Goal: Find specific page/section: Find specific page/section

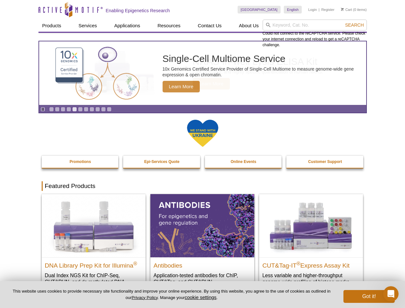
click at [315, 25] on input "search" at bounding box center [315, 25] width 104 height 11
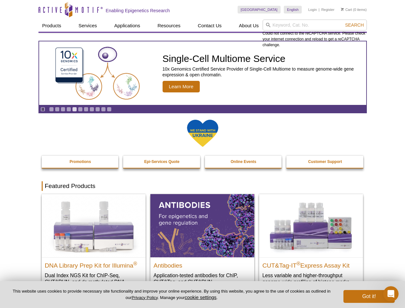
click at [354, 25] on span "Search" at bounding box center [354, 24] width 19 height 5
click at [43, 109] on icon "Pause" at bounding box center [43, 109] width 4 height 4
click at [51, 109] on link "Go to slide 1" at bounding box center [51, 109] width 5 height 5
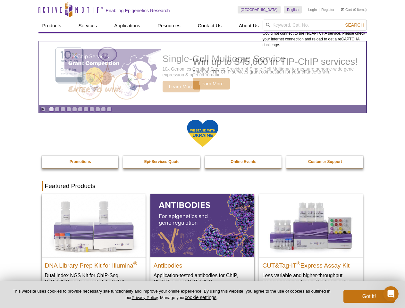
click at [57, 109] on link "Go to slide 2" at bounding box center [57, 109] width 5 height 5
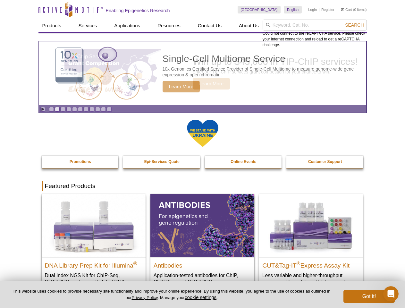
click at [63, 109] on link "Go to slide 3" at bounding box center [63, 109] width 5 height 5
click at [69, 109] on link "Go to slide 4" at bounding box center [68, 109] width 5 height 5
click at [74, 109] on link "Go to slide 5" at bounding box center [74, 109] width 5 height 5
click at [80, 109] on link "Go to slide 6" at bounding box center [80, 109] width 5 height 5
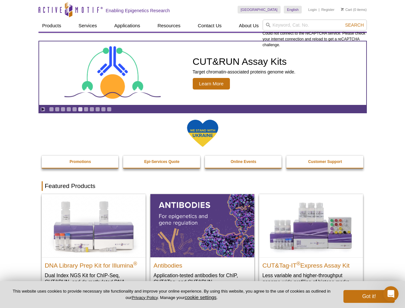
click at [86, 109] on link "Go to slide 7" at bounding box center [86, 109] width 5 height 5
click at [354, 25] on span "Search" at bounding box center [354, 24] width 19 height 5
